Goal: Task Accomplishment & Management: Complete application form

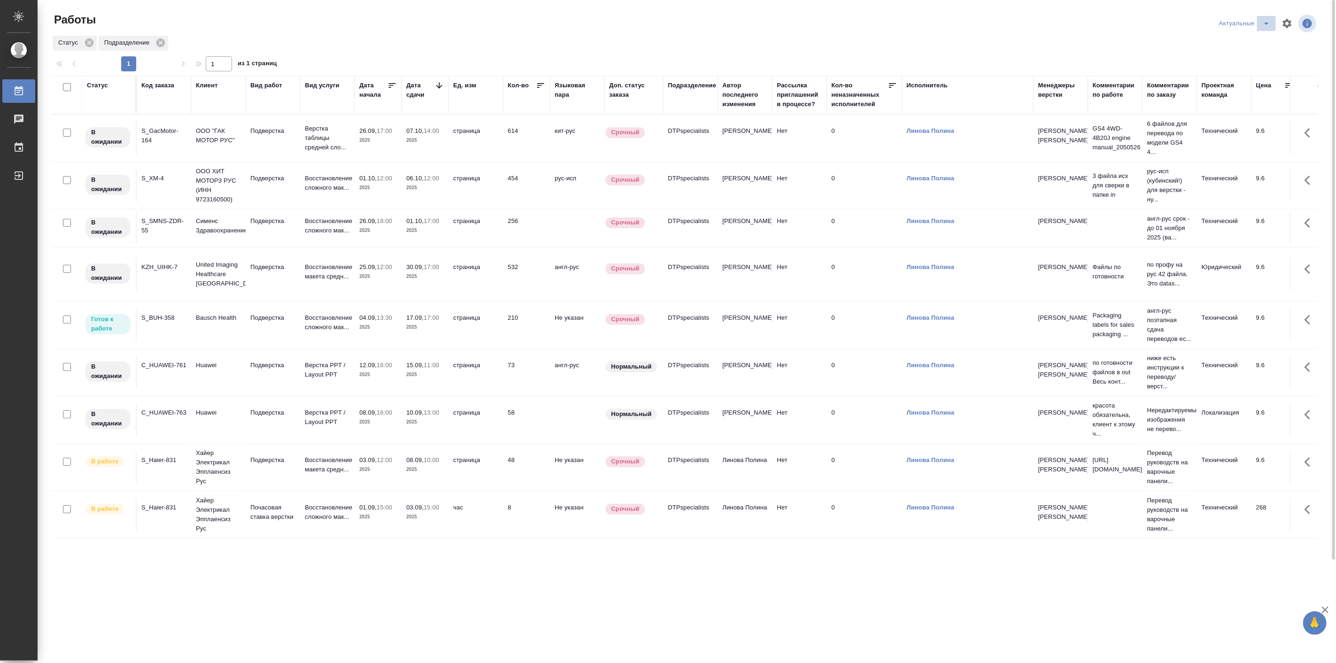
click at [1265, 26] on icon "split button" at bounding box center [1266, 23] width 11 height 11
click at [1231, 73] on li "Мои" at bounding box center [1245, 72] width 62 height 15
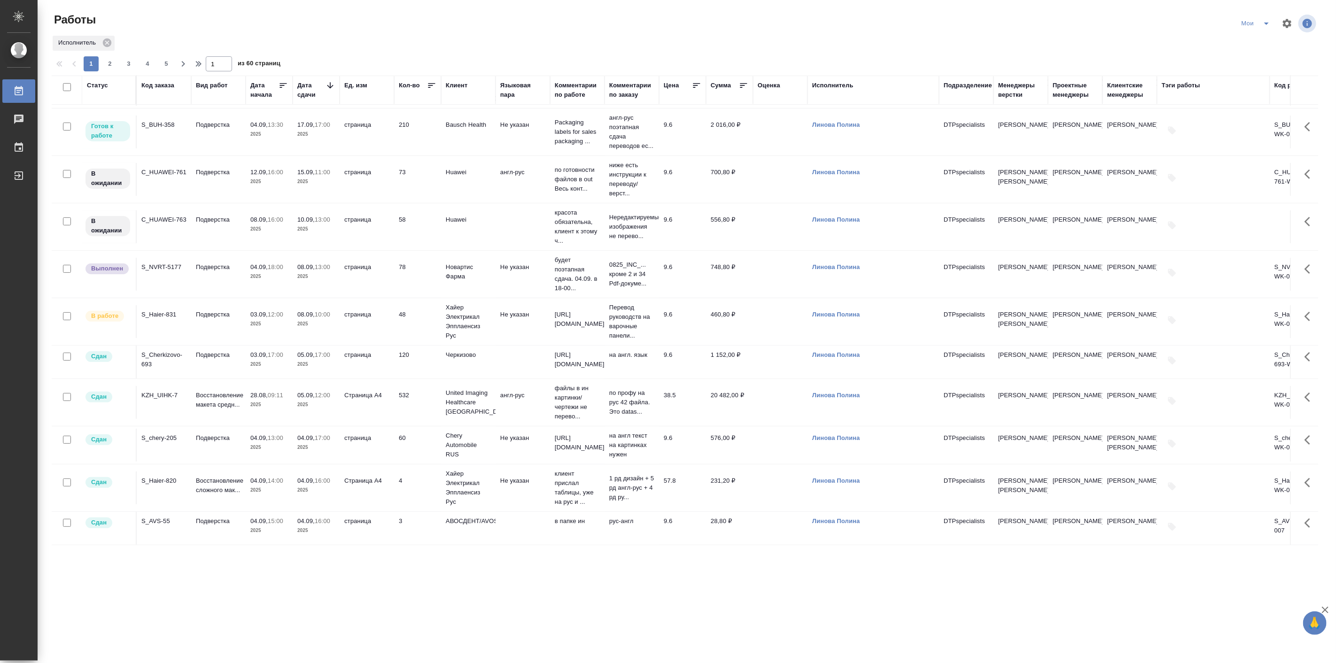
scroll to position [174, 0]
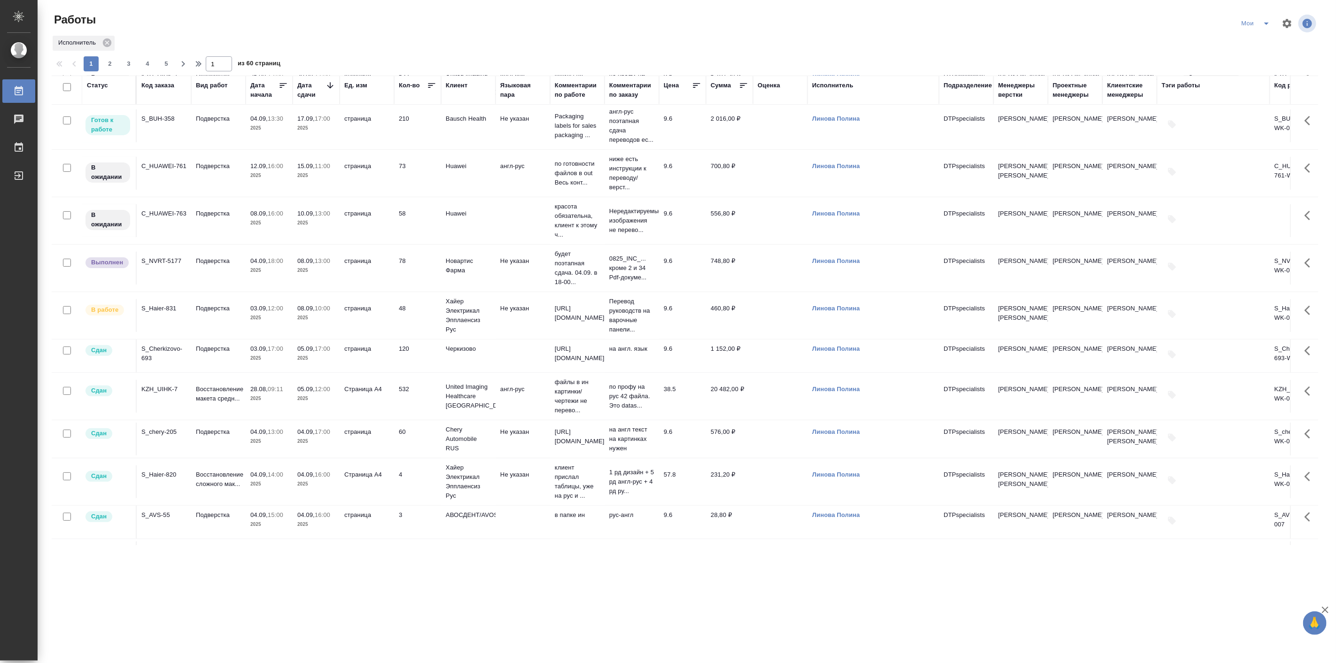
click at [330, 352] on p "17:00" at bounding box center [322, 348] width 15 height 7
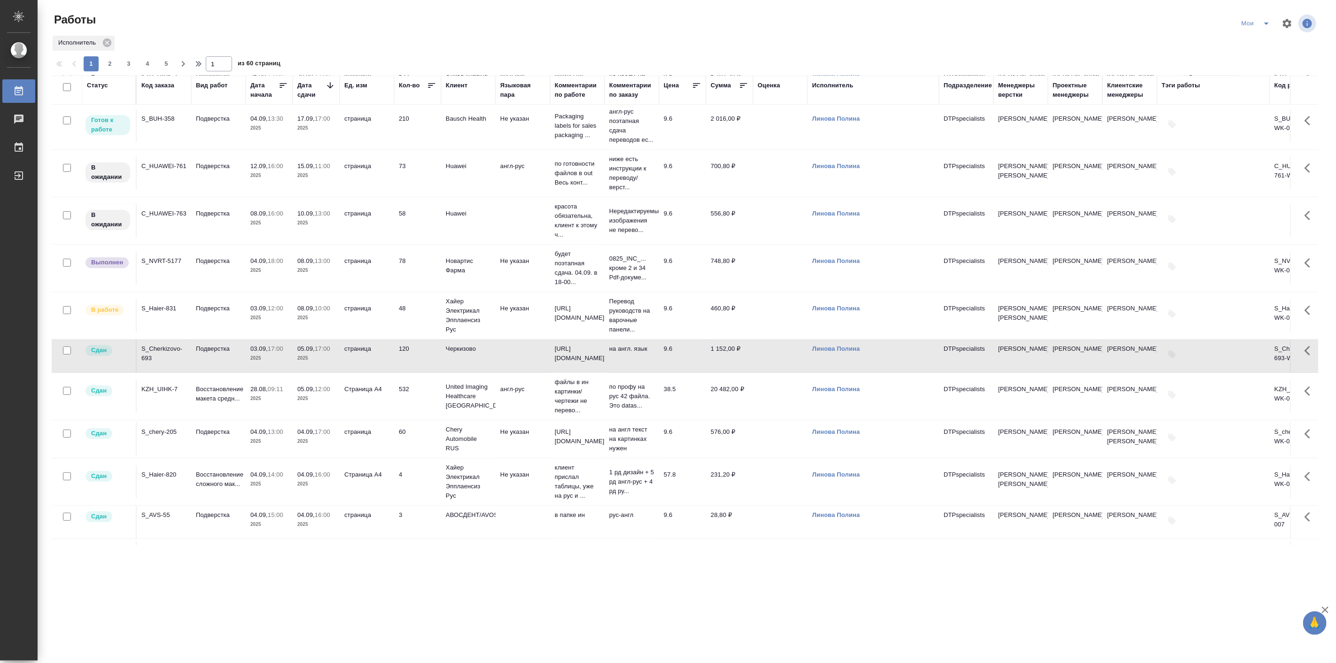
click at [330, 352] on p "17:00" at bounding box center [322, 348] width 15 height 7
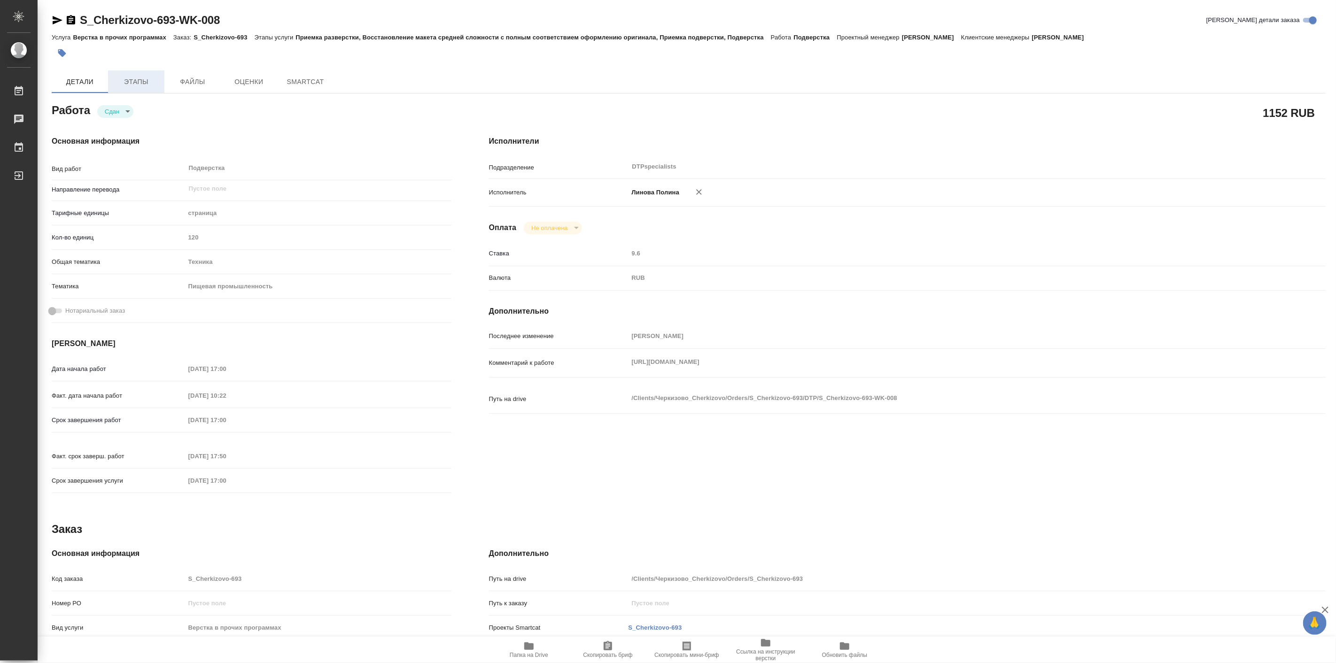
type textarea "x"
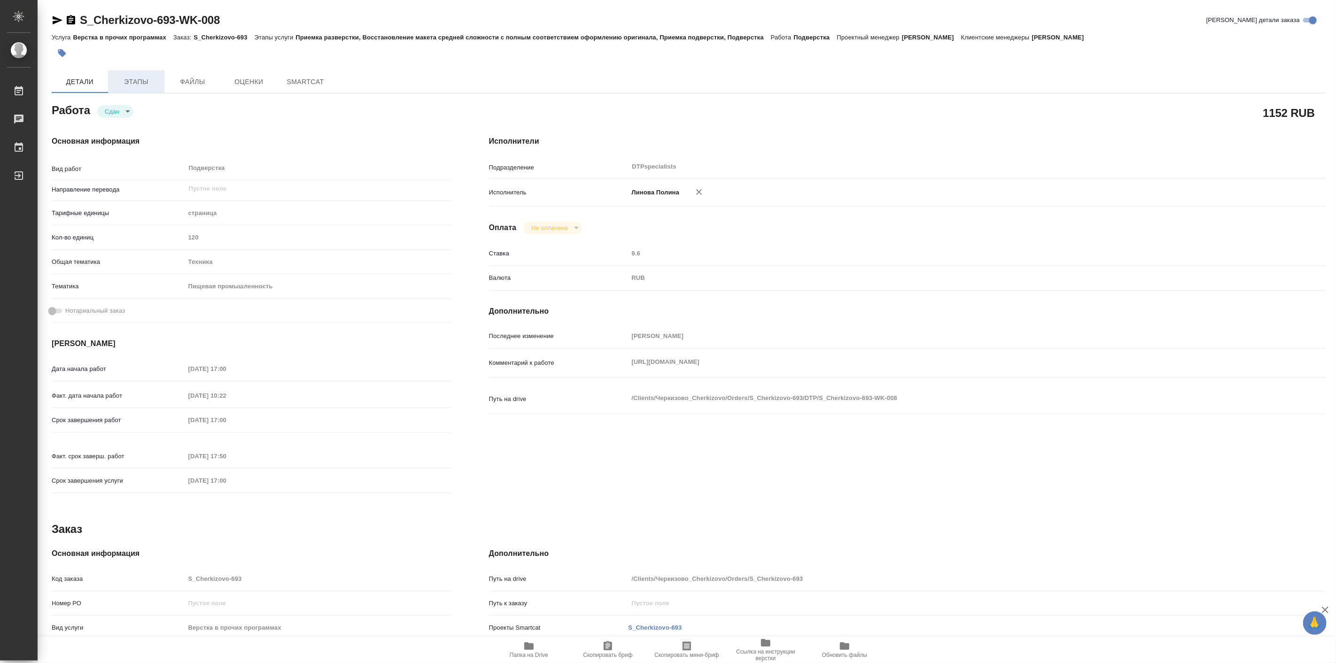
type textarea "x"
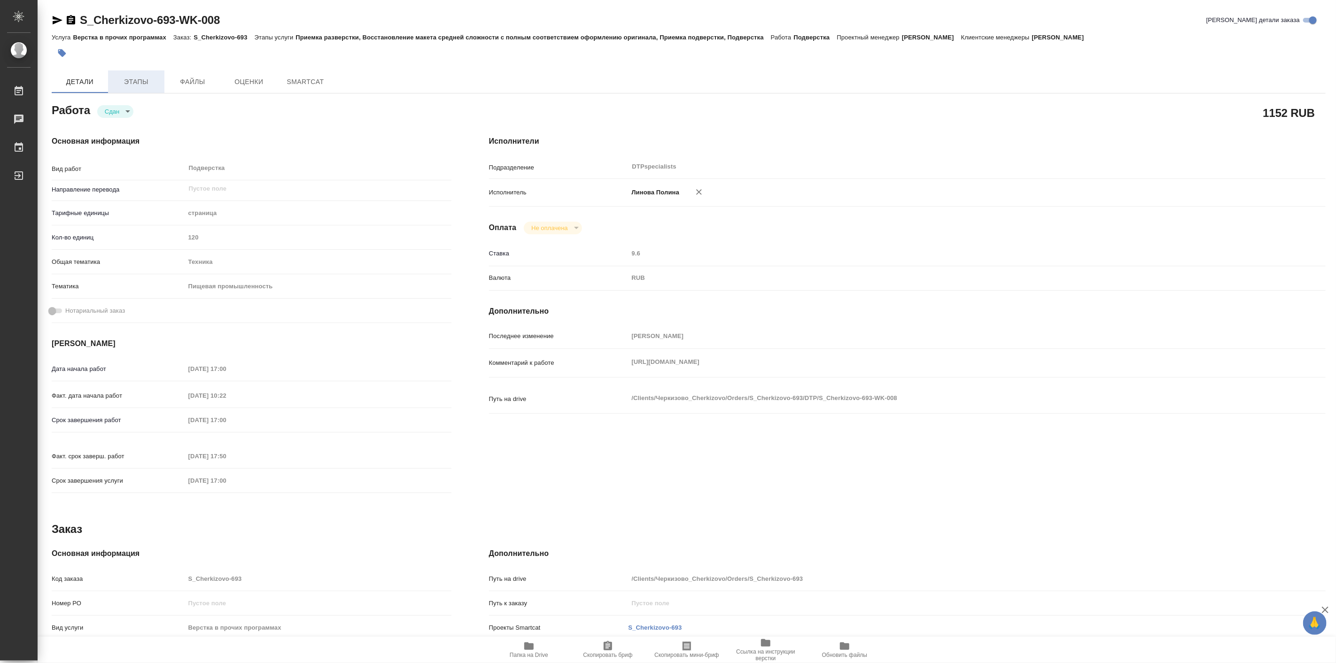
type textarea "x"
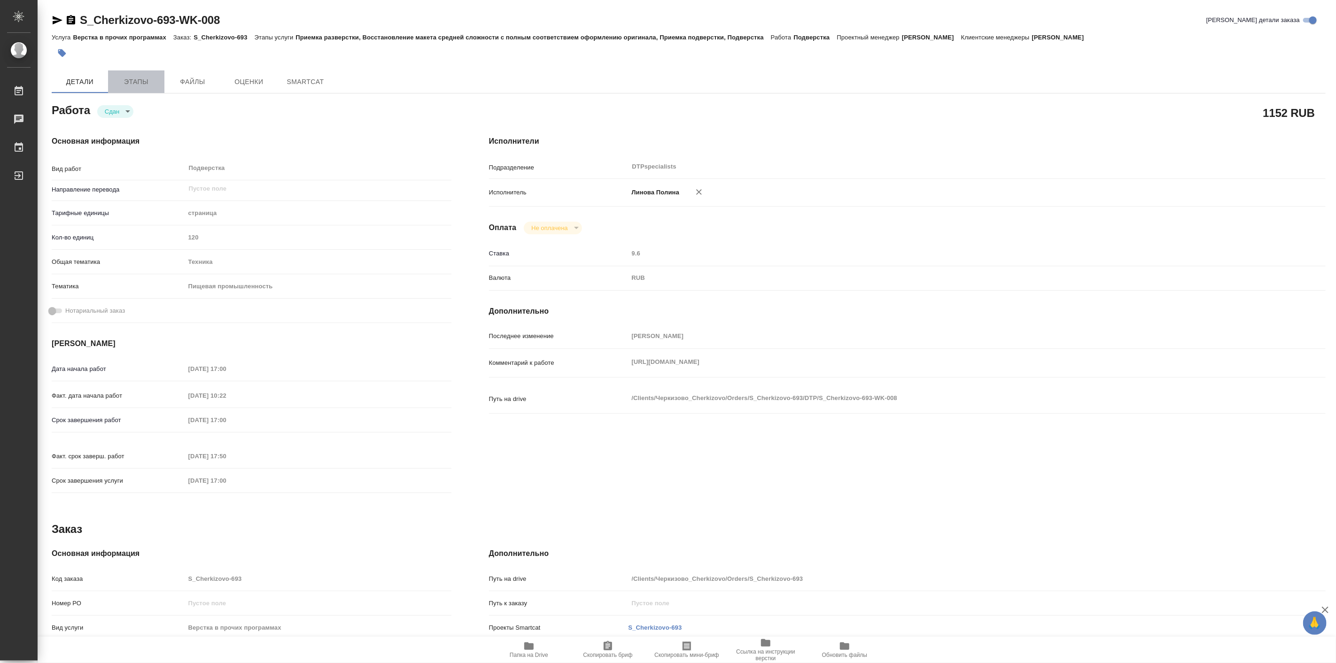
click at [143, 86] on span "Этапы" at bounding box center [136, 82] width 45 height 12
type textarea "x"
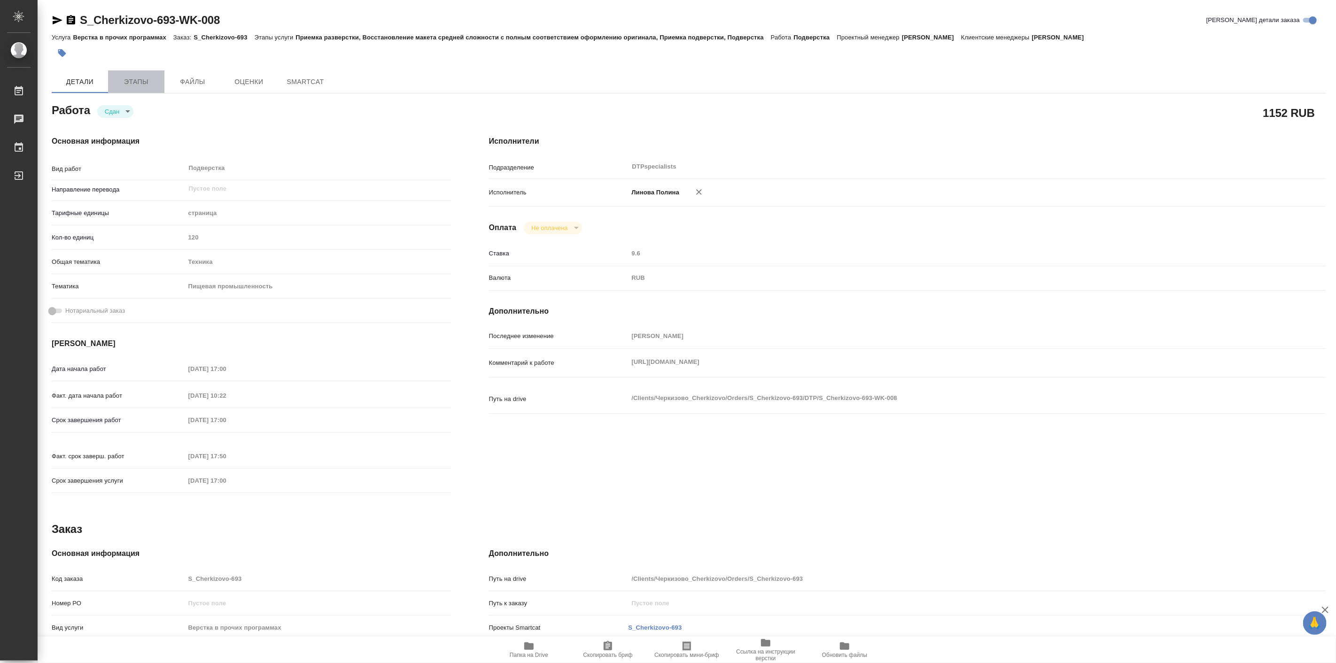
type textarea "x"
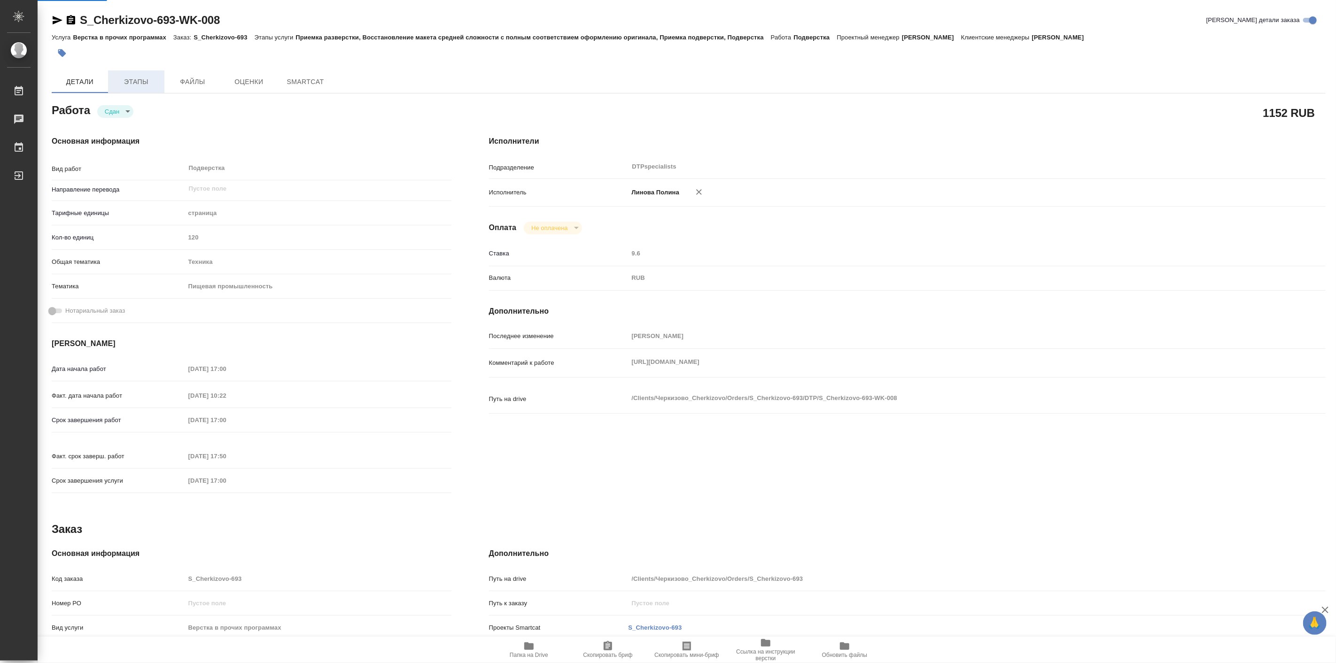
type textarea "x"
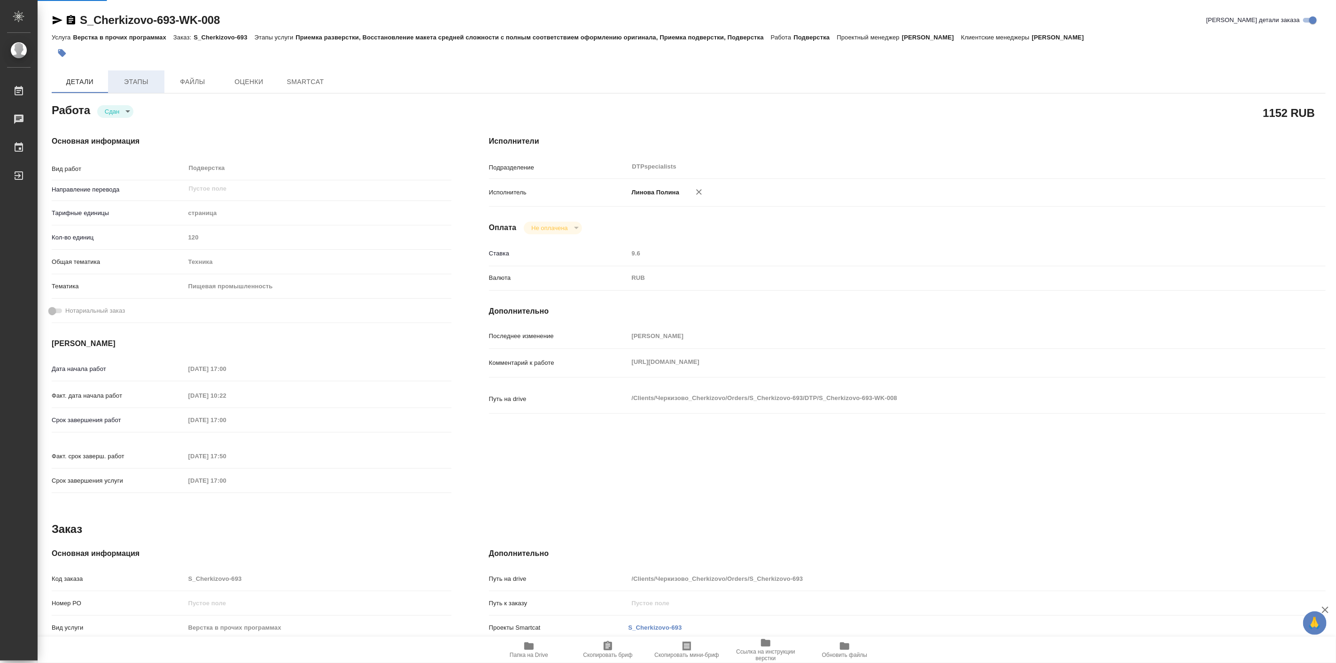
type textarea "x"
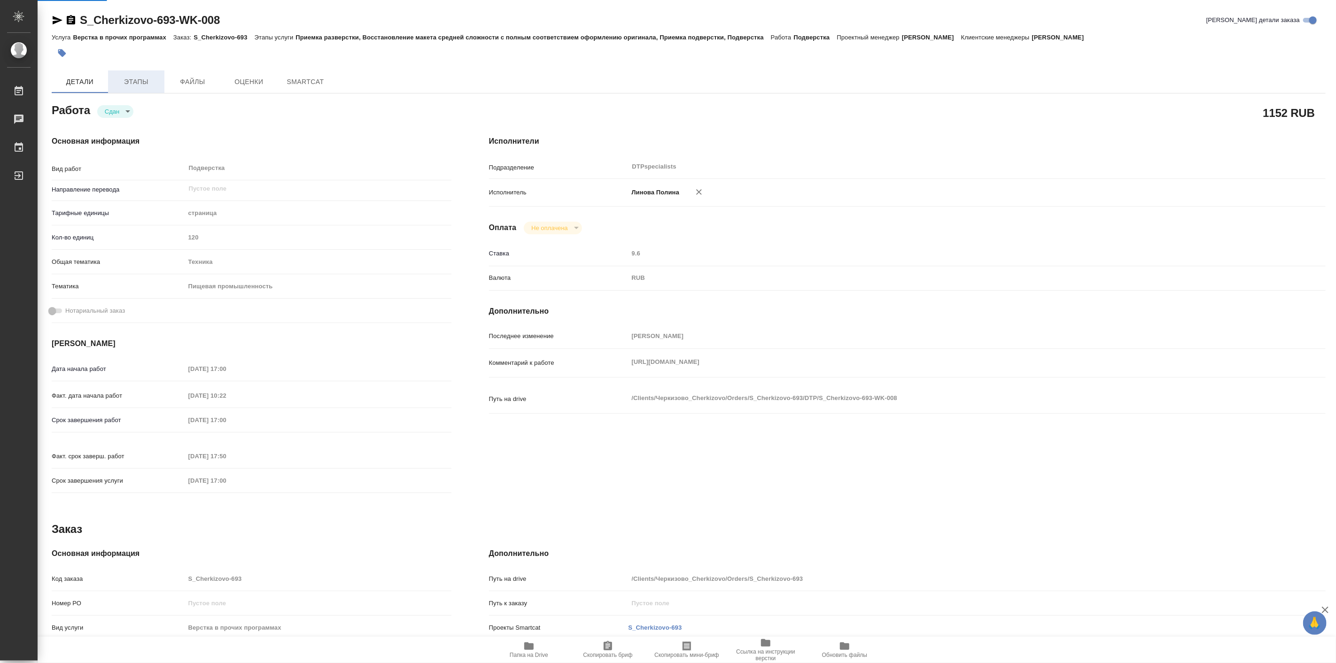
type textarea "x"
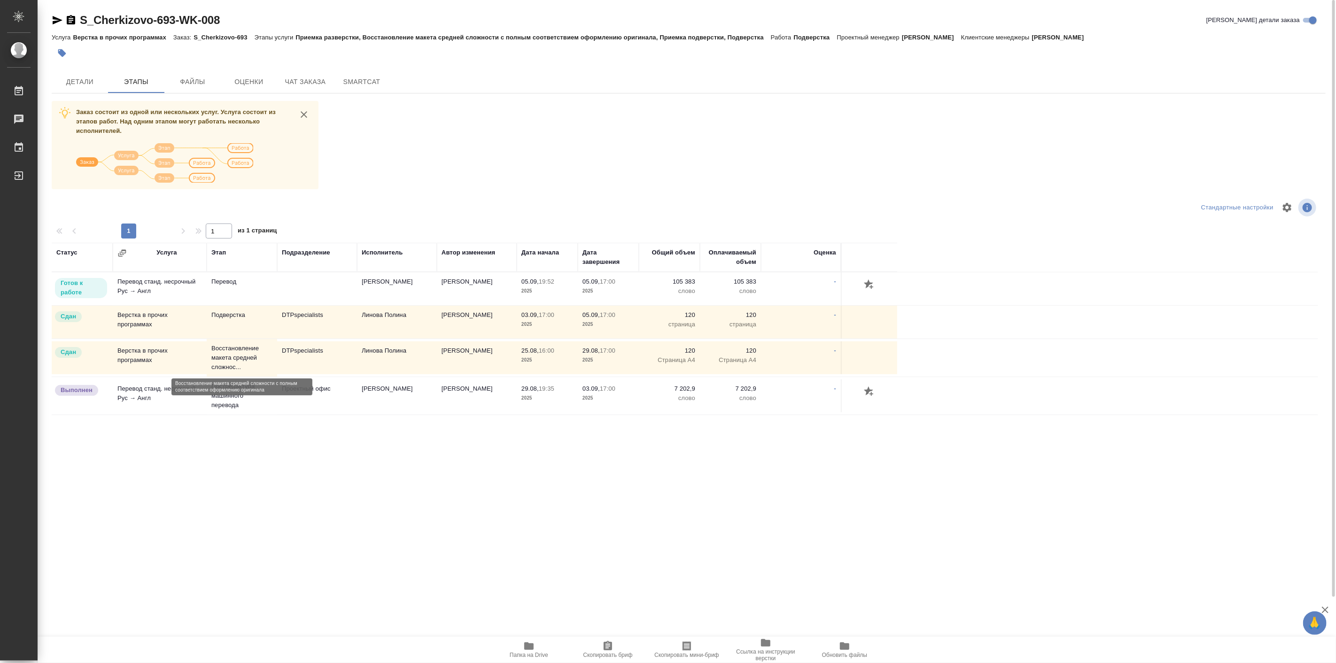
click at [236, 360] on p "Восстановление макета средней сложнос..." at bounding box center [241, 358] width 61 height 28
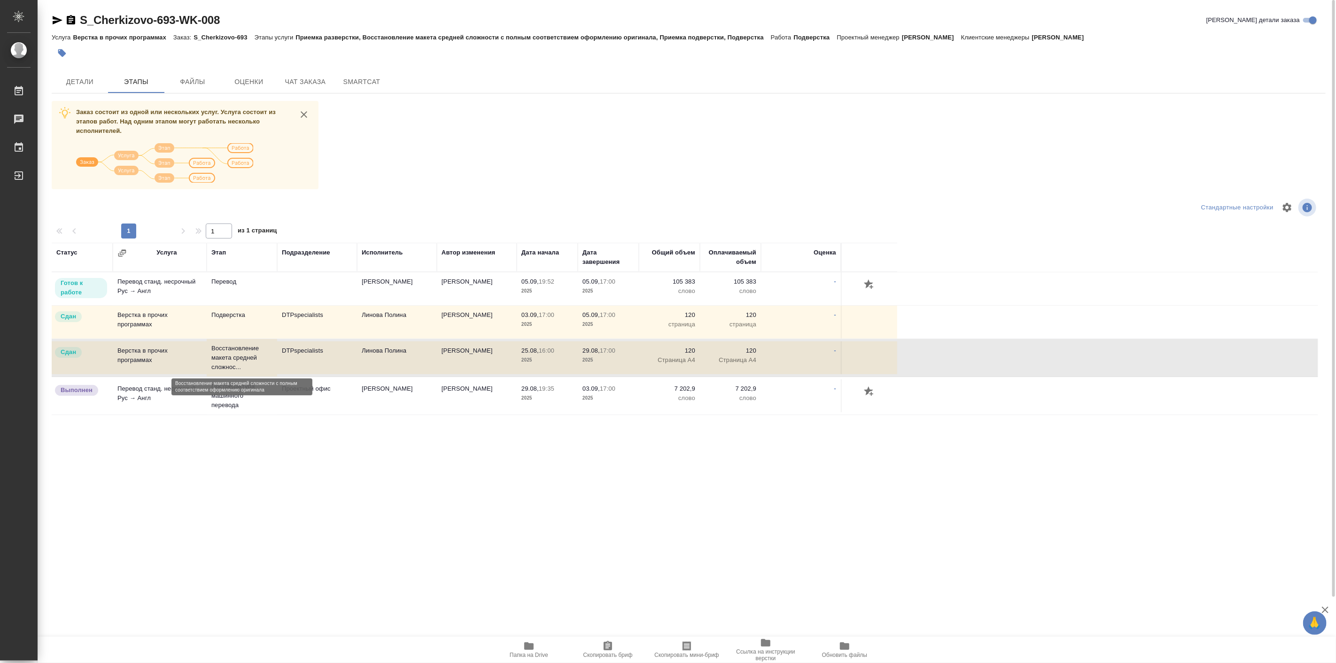
click at [236, 360] on p "Восстановление макета средней сложнос..." at bounding box center [241, 358] width 61 height 28
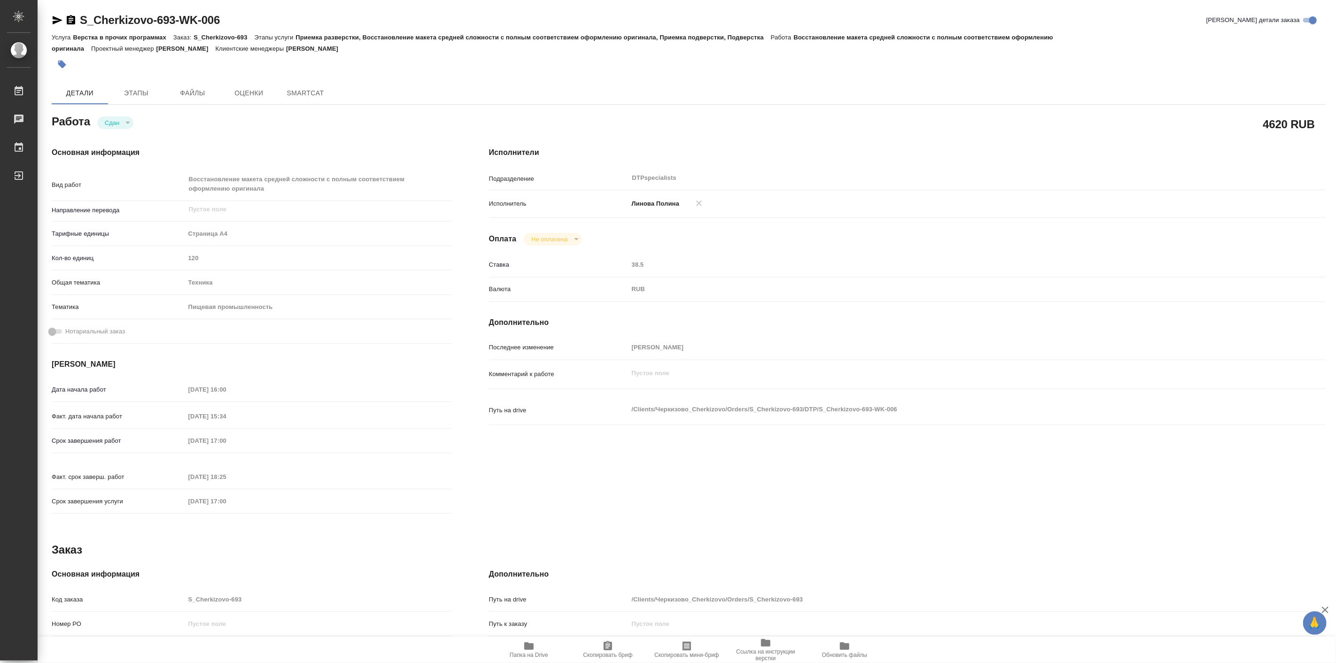
type textarea "x"
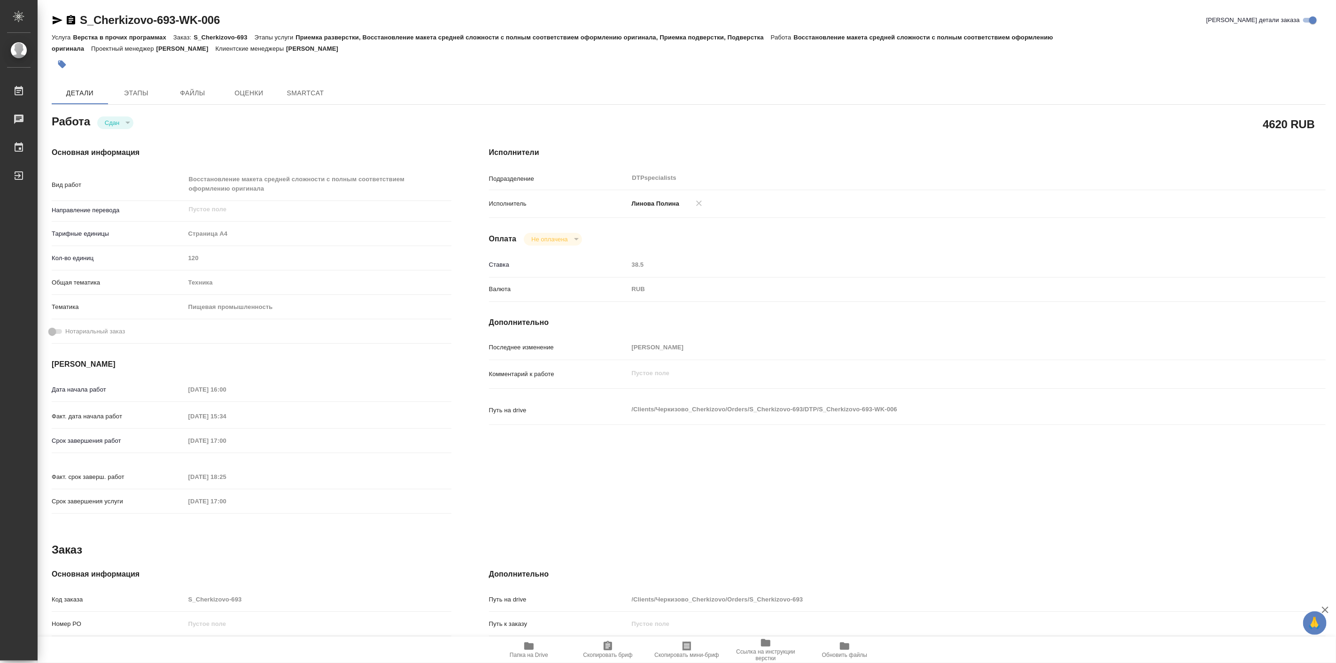
type textarea "x"
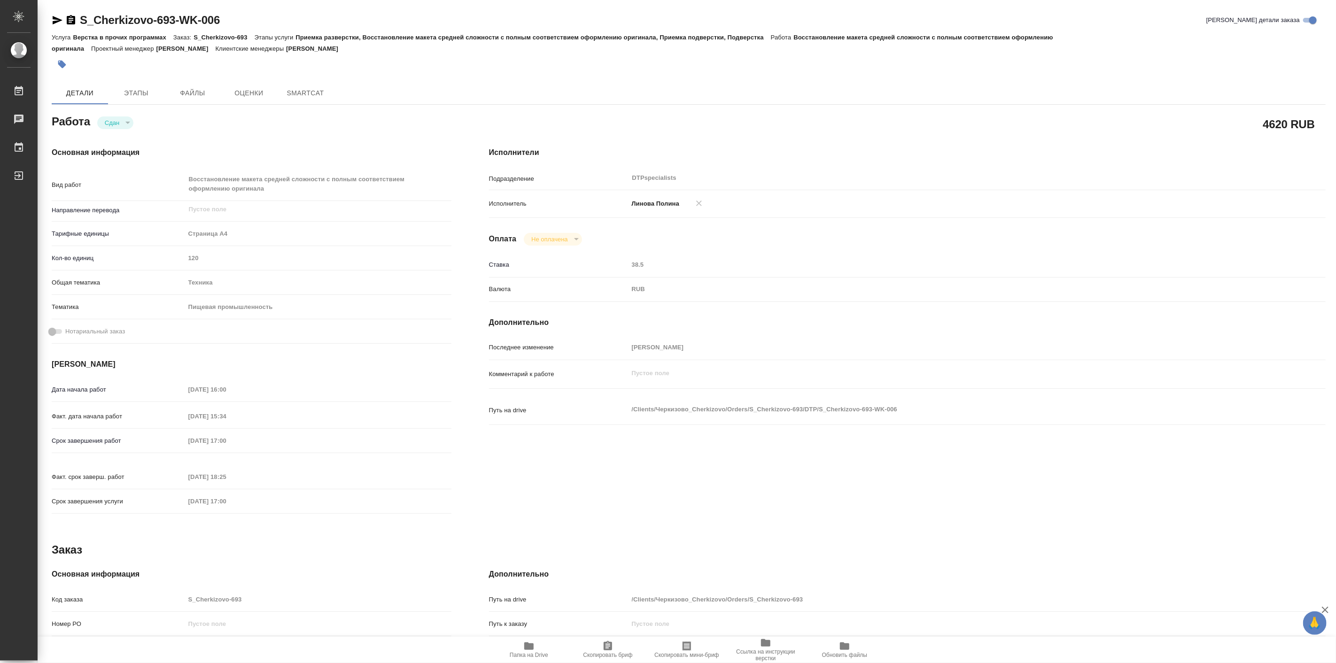
type textarea "x"
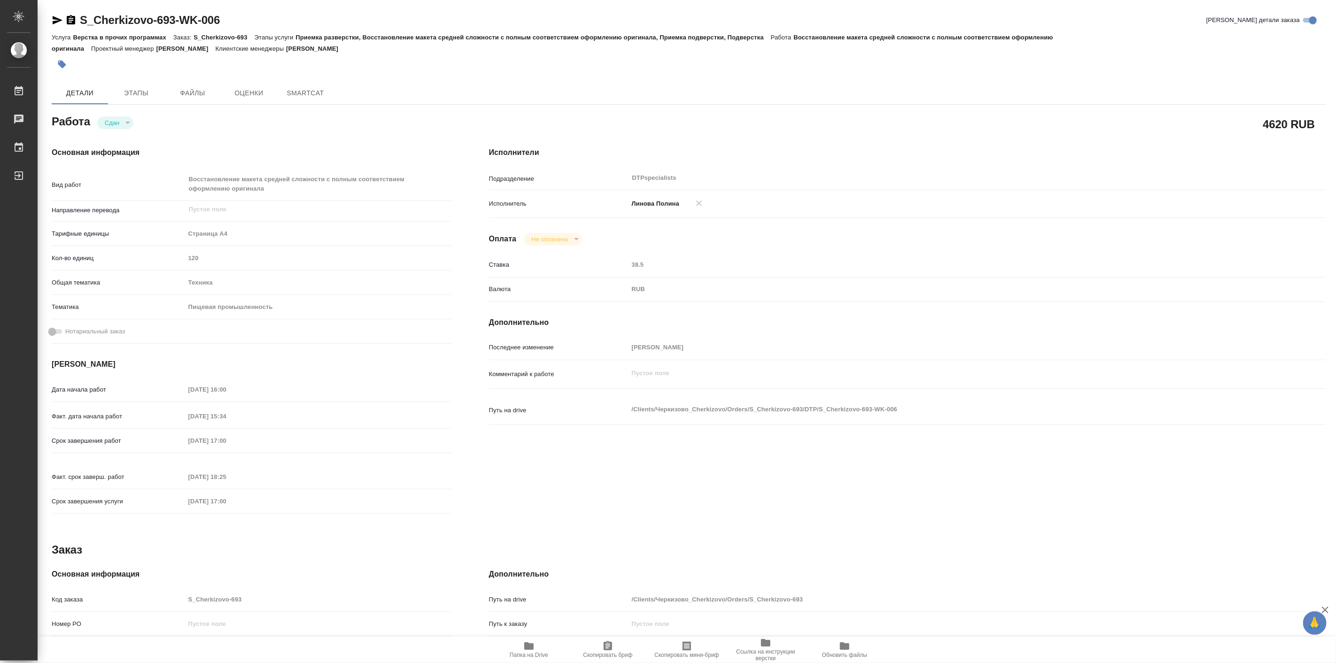
type textarea "x"
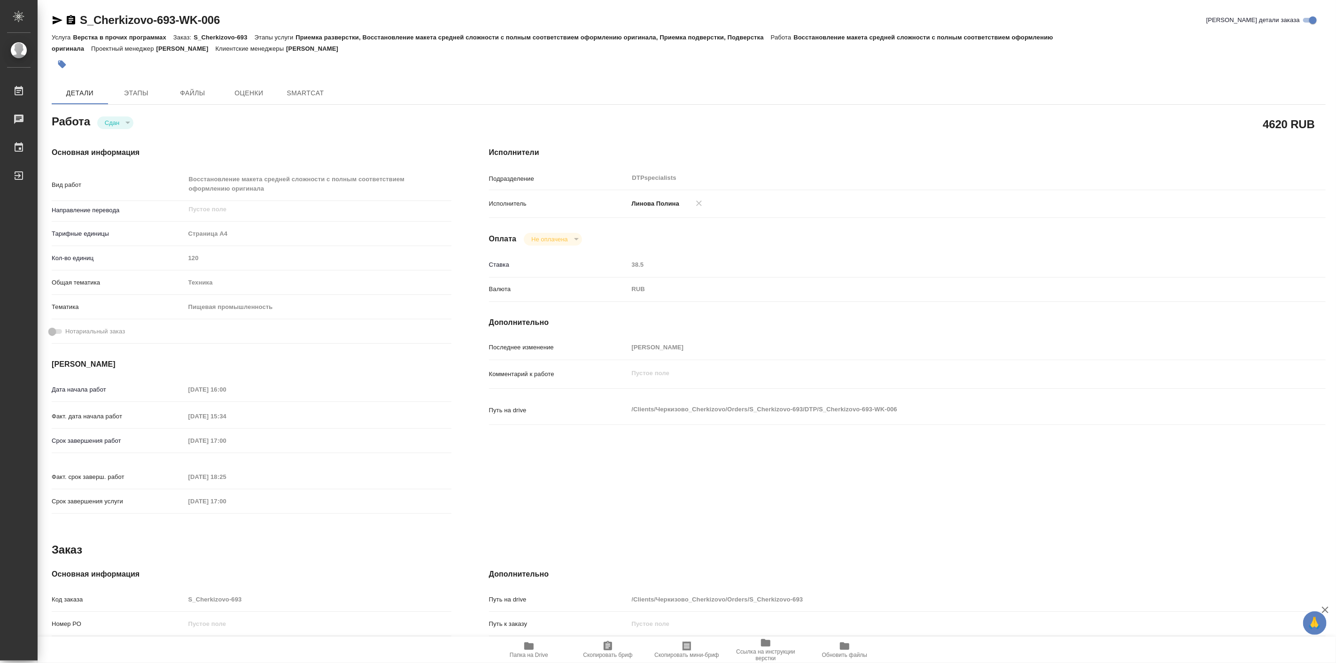
type textarea "x"
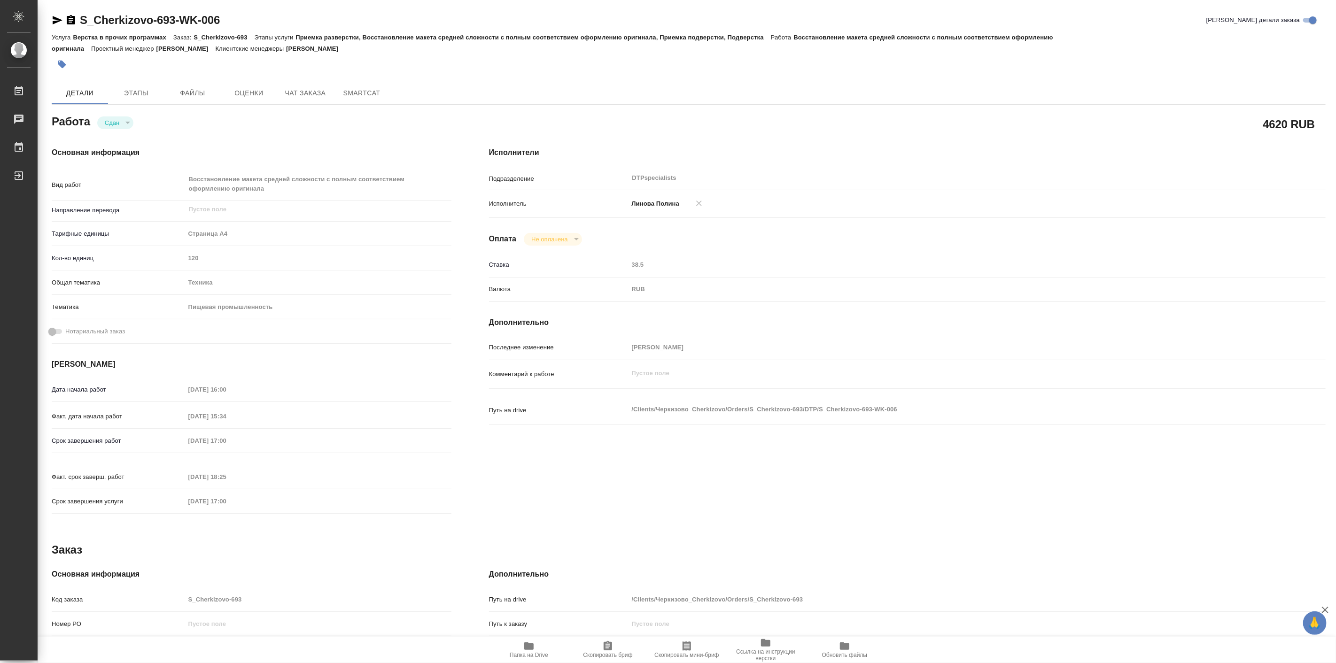
type textarea "x"
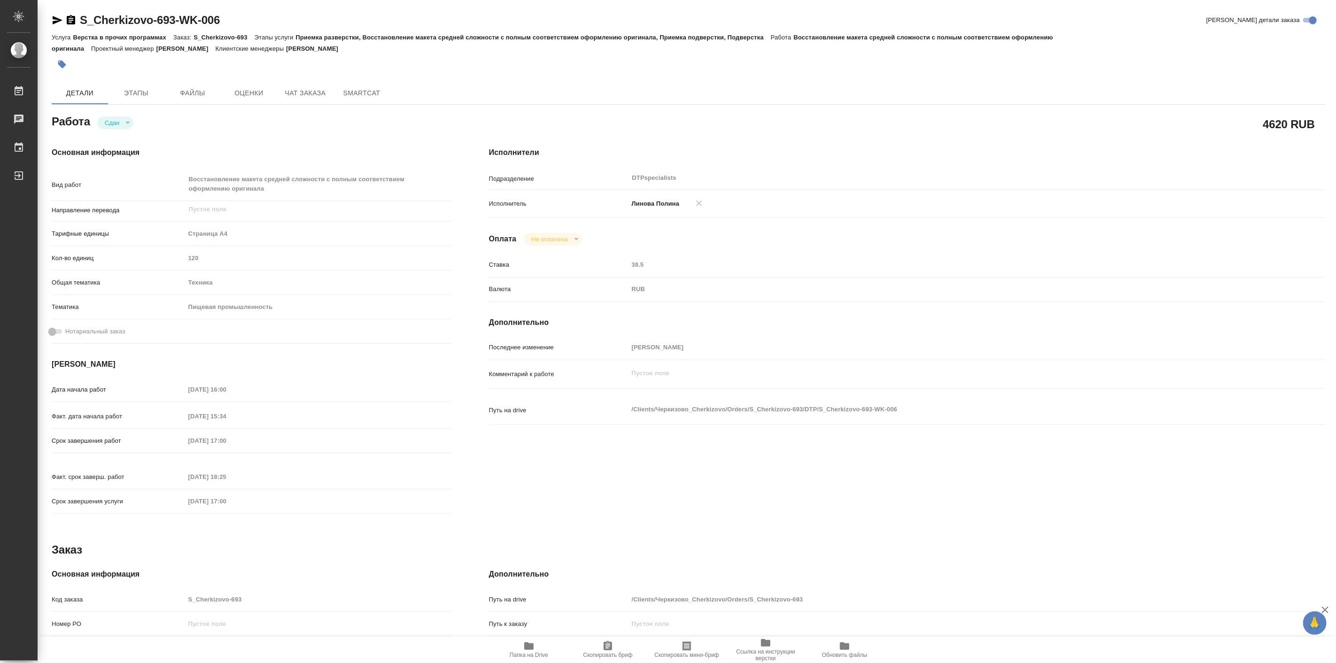
type textarea "x"
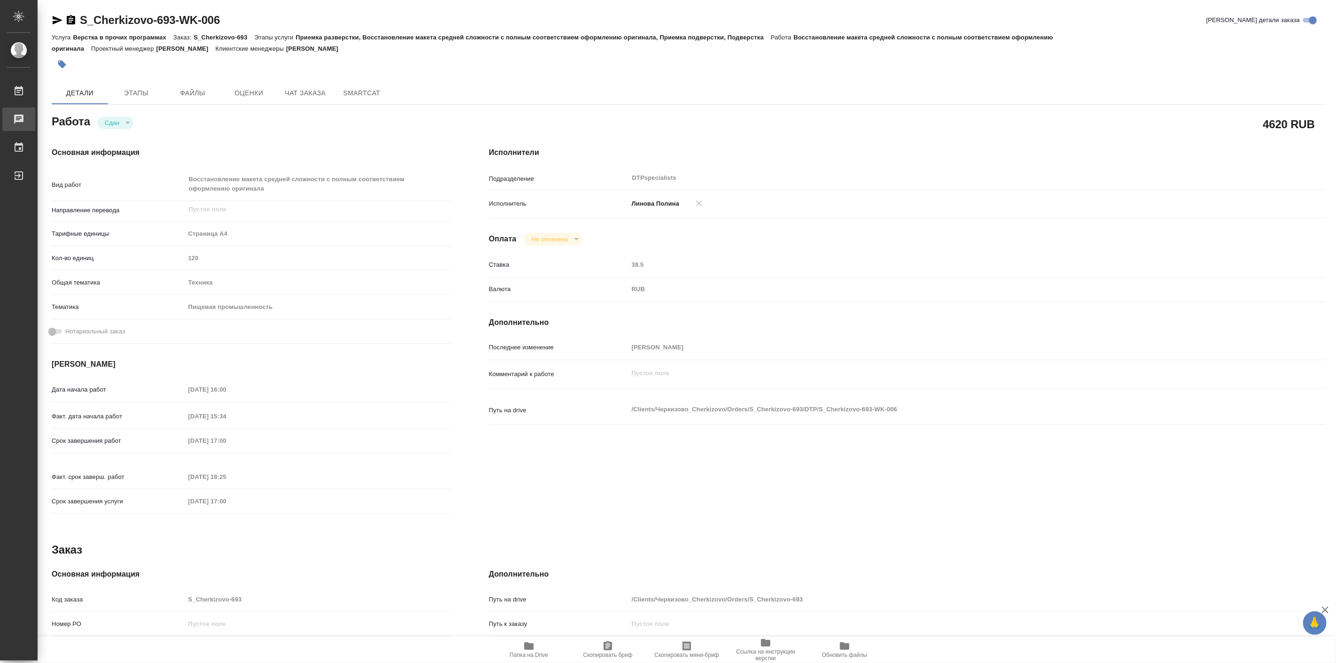
type textarea "x"
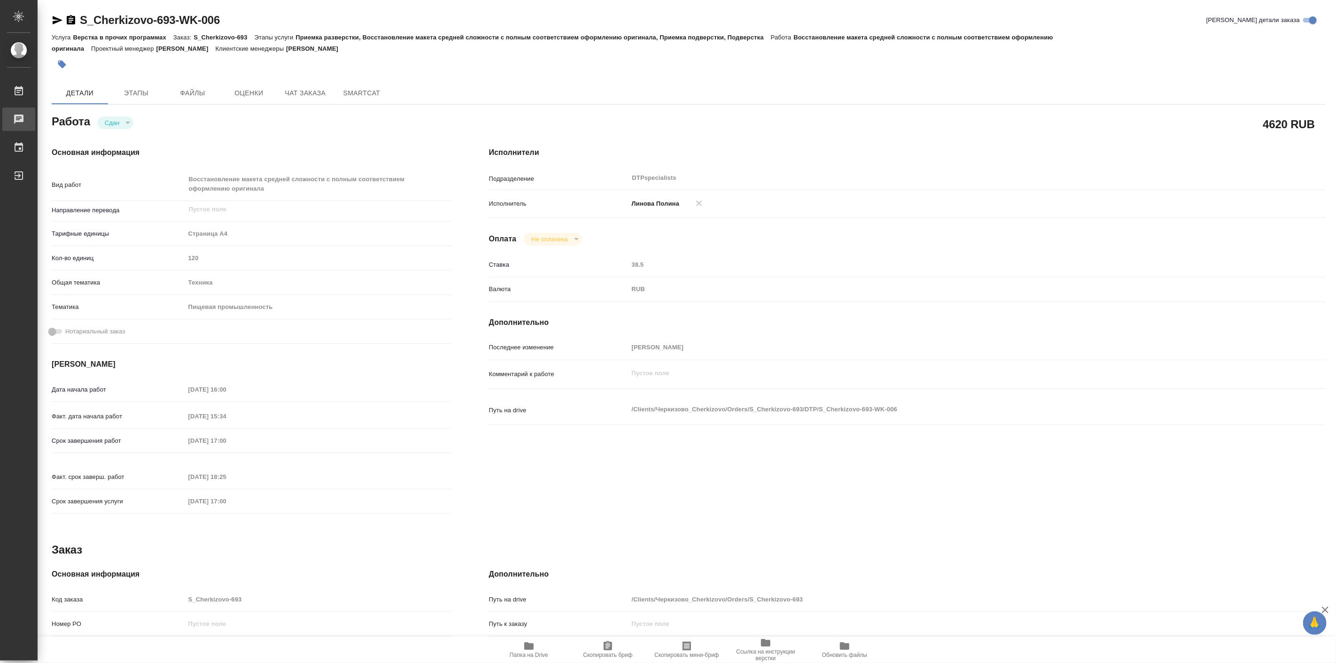
type textarea "x"
